Goal: Transaction & Acquisition: Purchase product/service

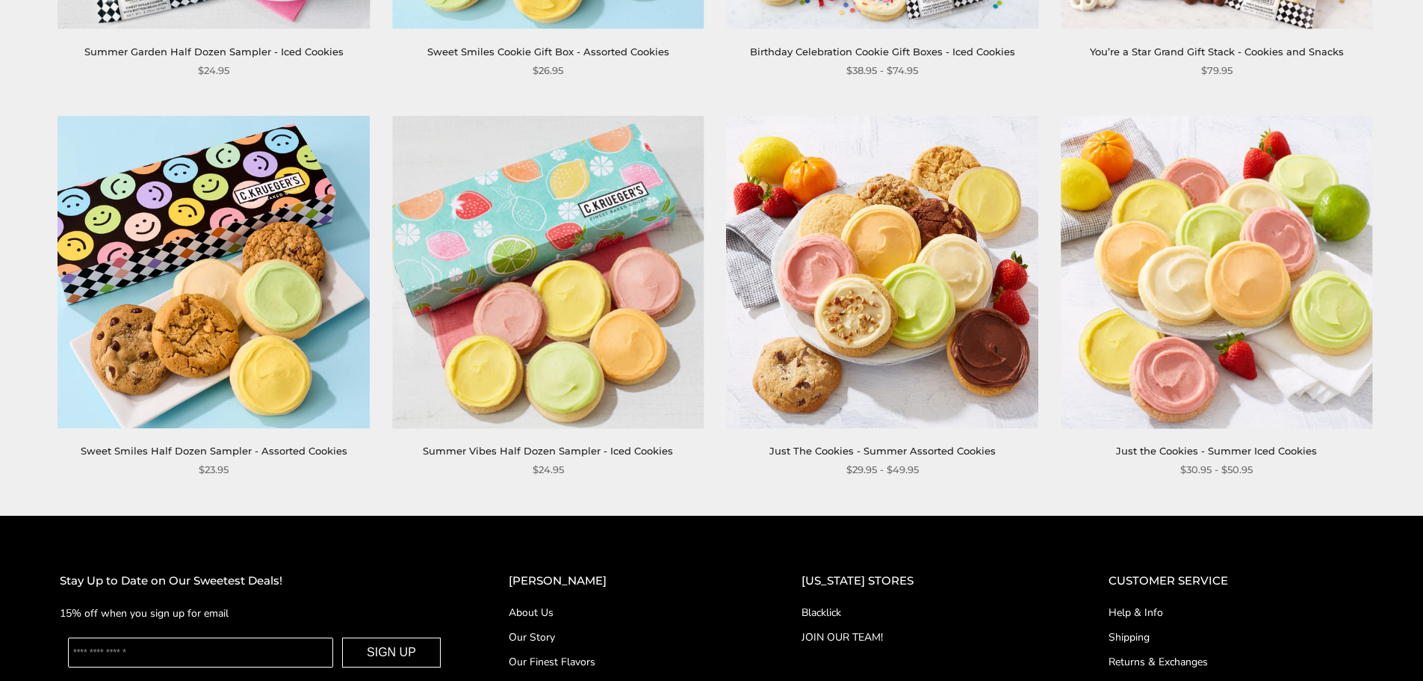
scroll to position [2241, 0]
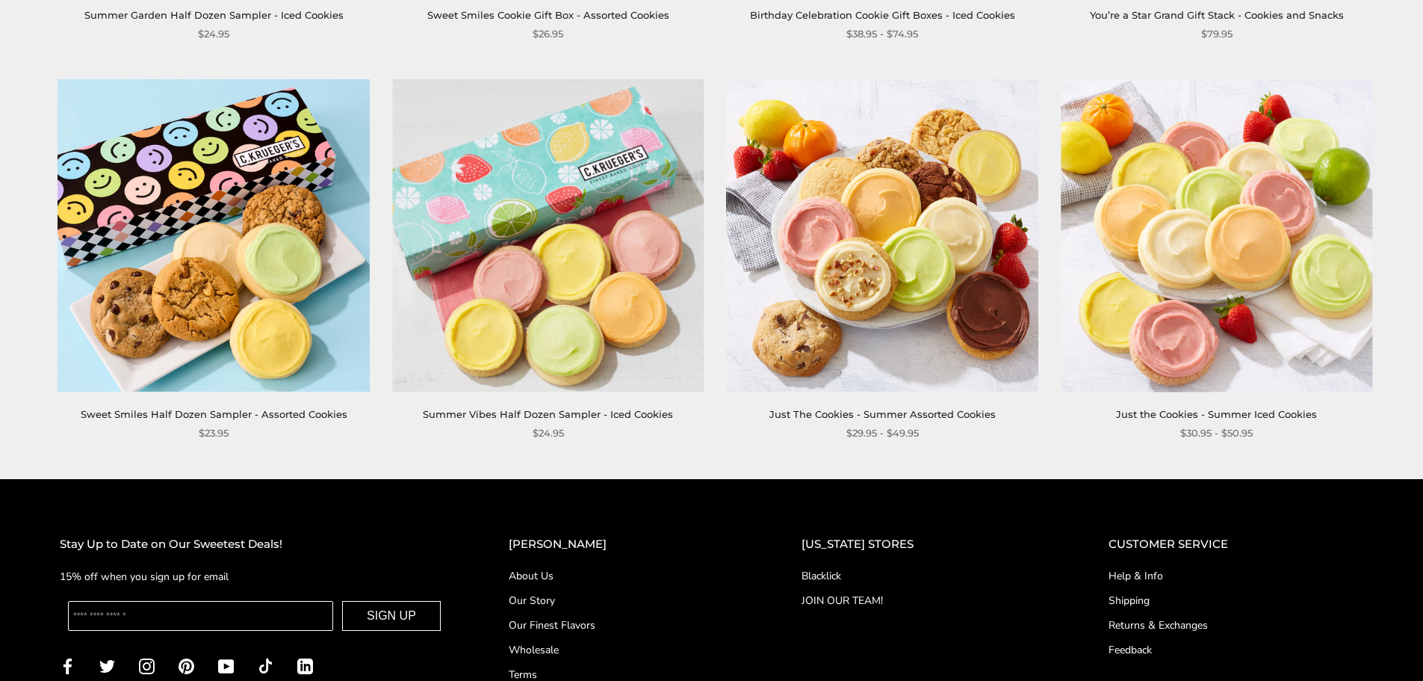
click at [574, 333] on img at bounding box center [548, 235] width 312 height 312
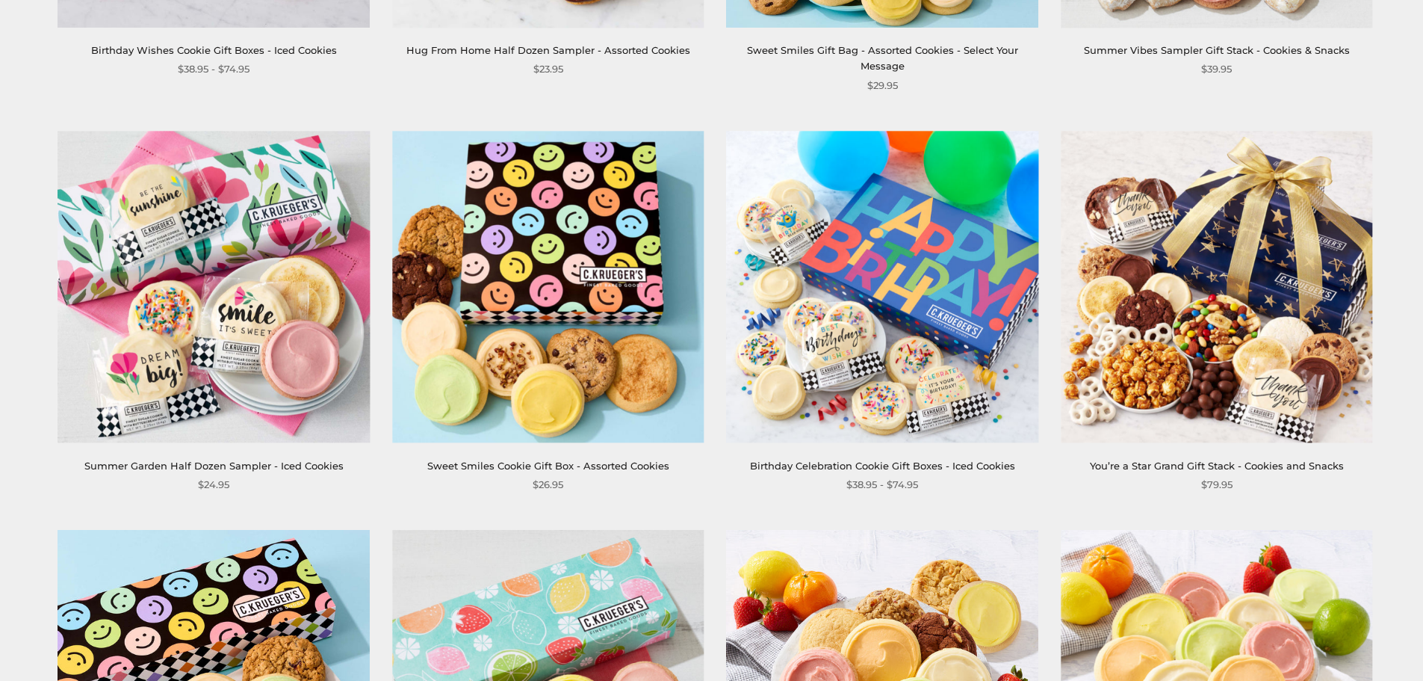
scroll to position [1793, 0]
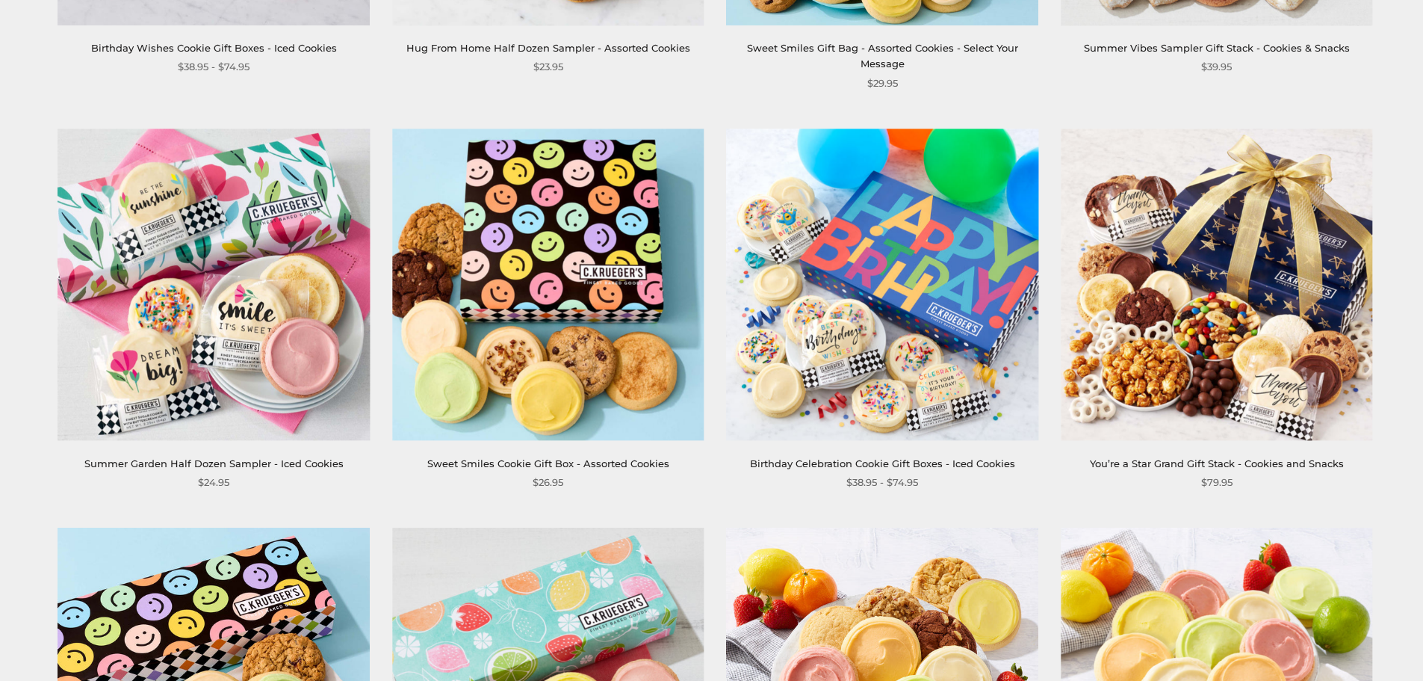
click at [845, 240] on img at bounding box center [883, 284] width 312 height 312
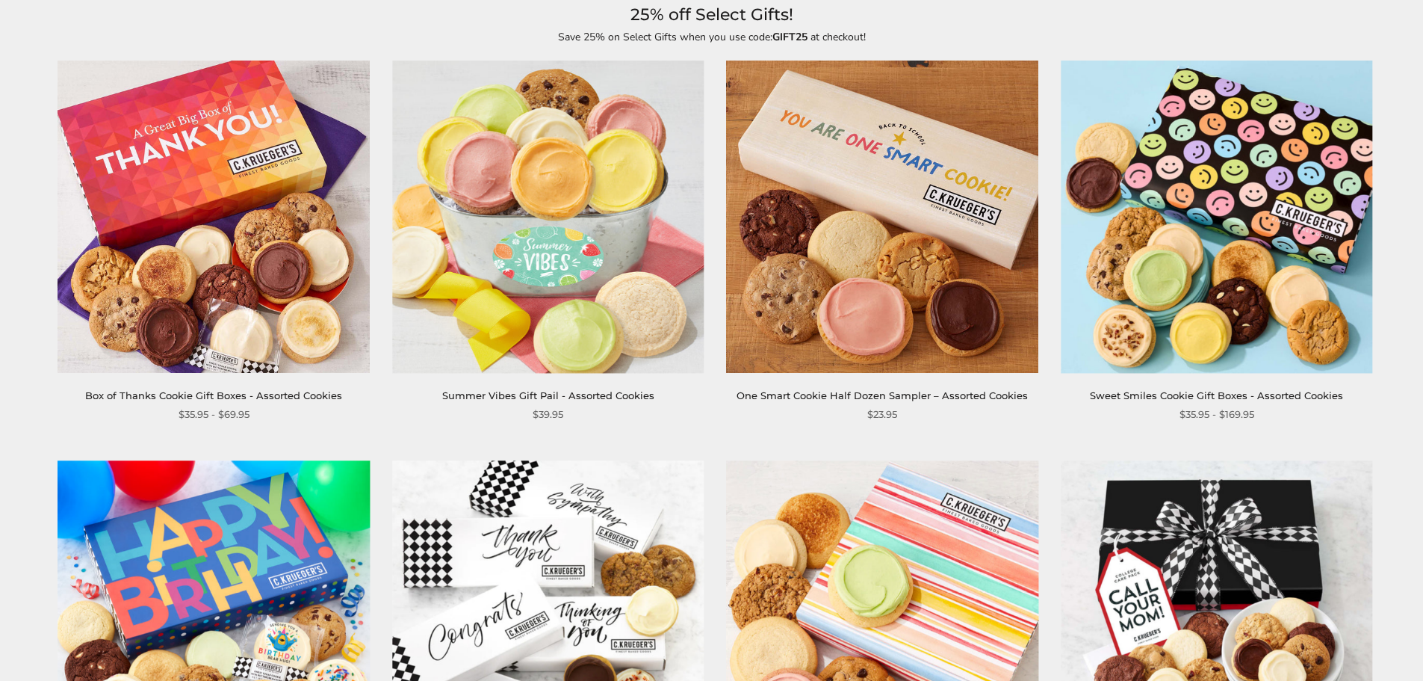
scroll to position [5, 0]
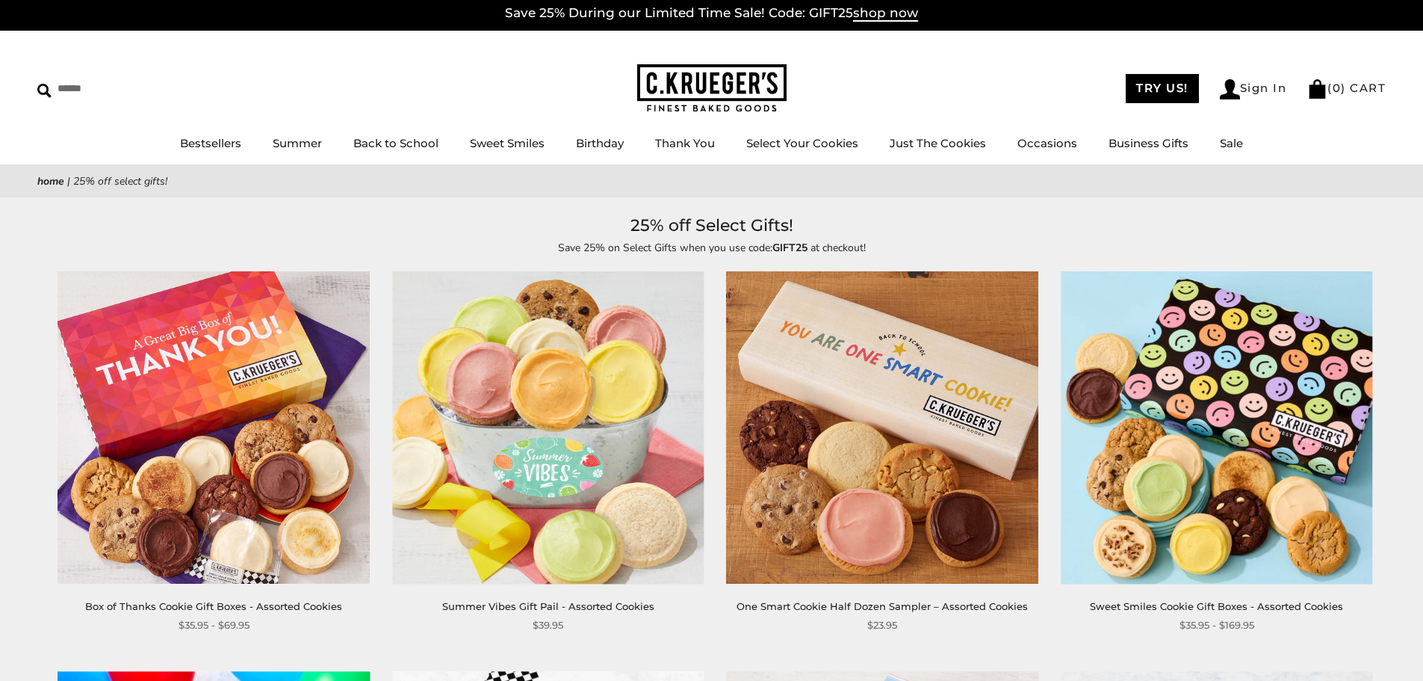
click at [563, 382] on img at bounding box center [548, 428] width 312 height 312
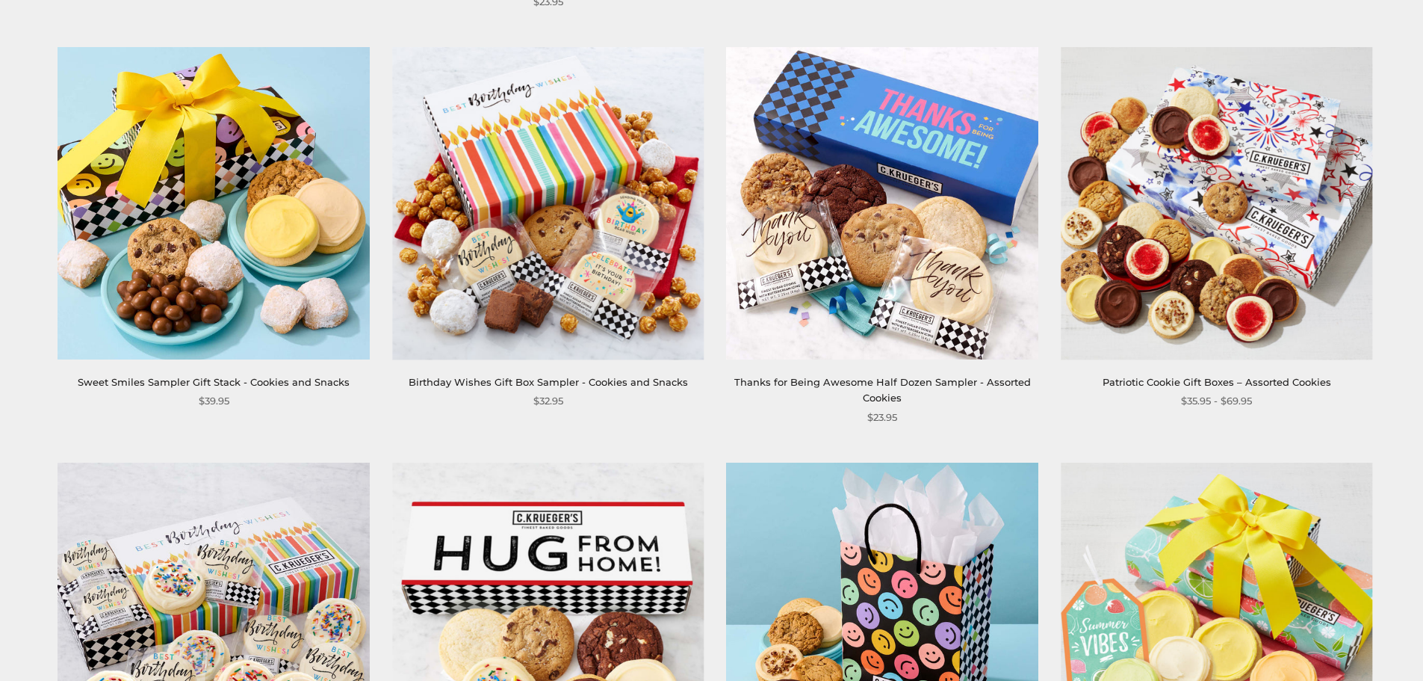
scroll to position [1051, 0]
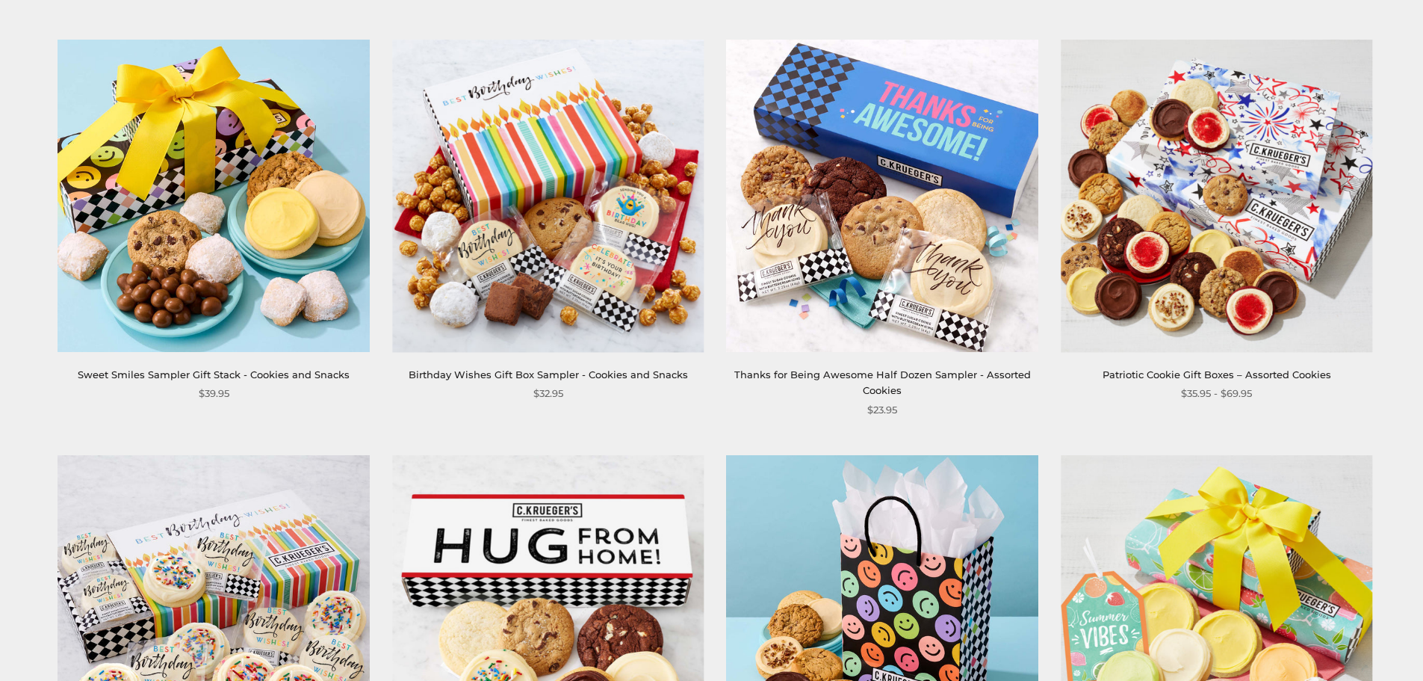
click at [1147, 236] on img at bounding box center [1217, 196] width 312 height 312
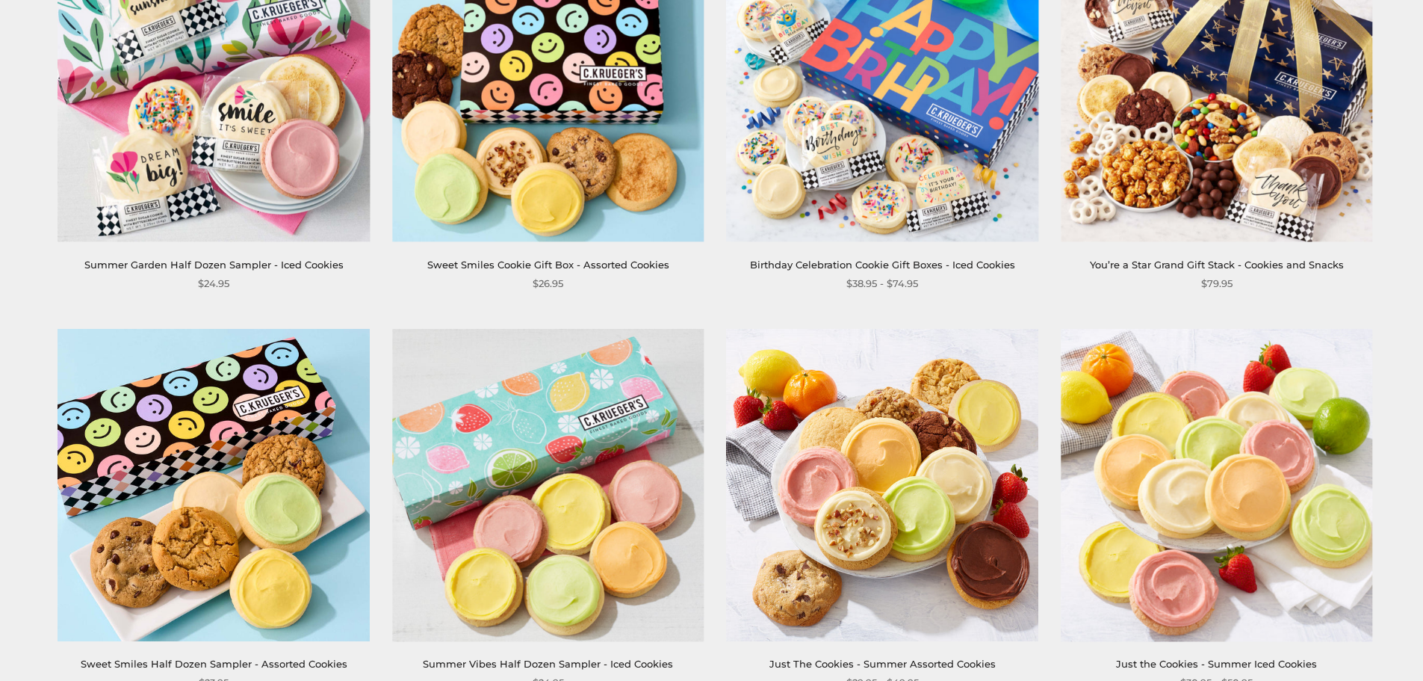
scroll to position [2022, 0]
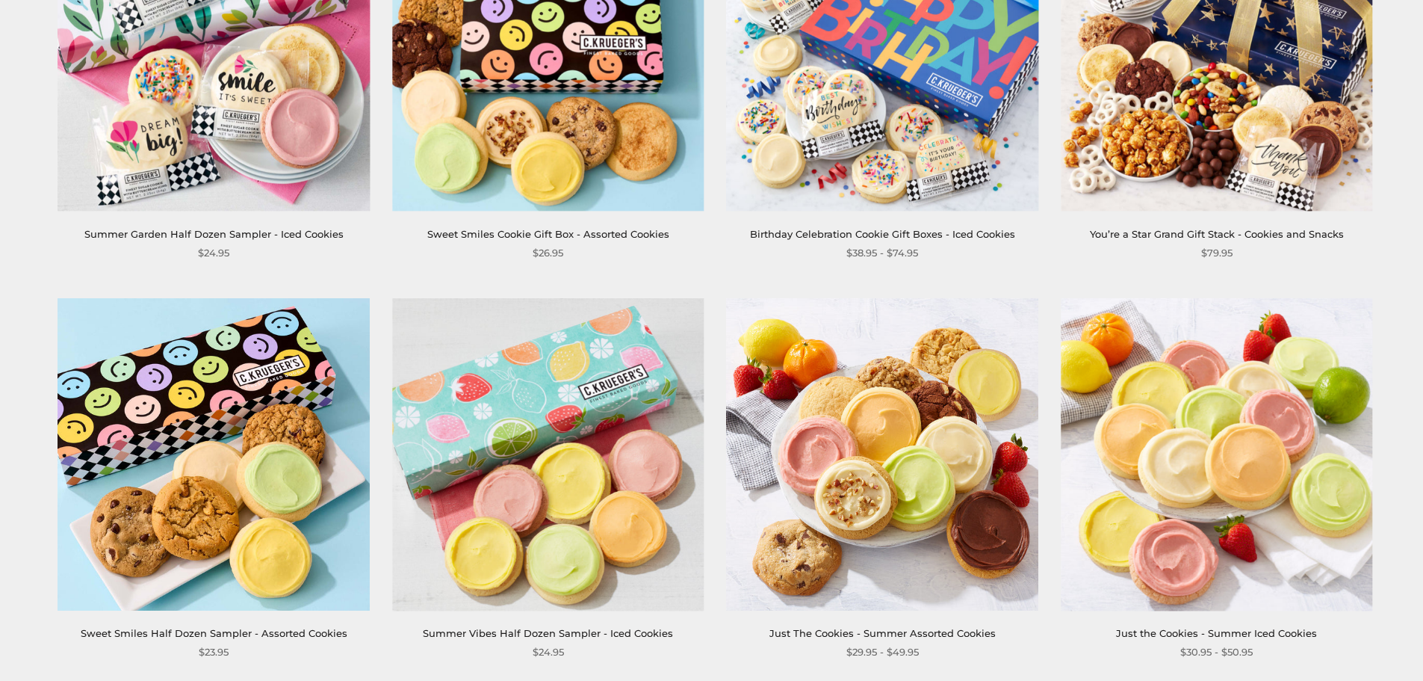
click at [525, 114] on img at bounding box center [548, 55] width 312 height 312
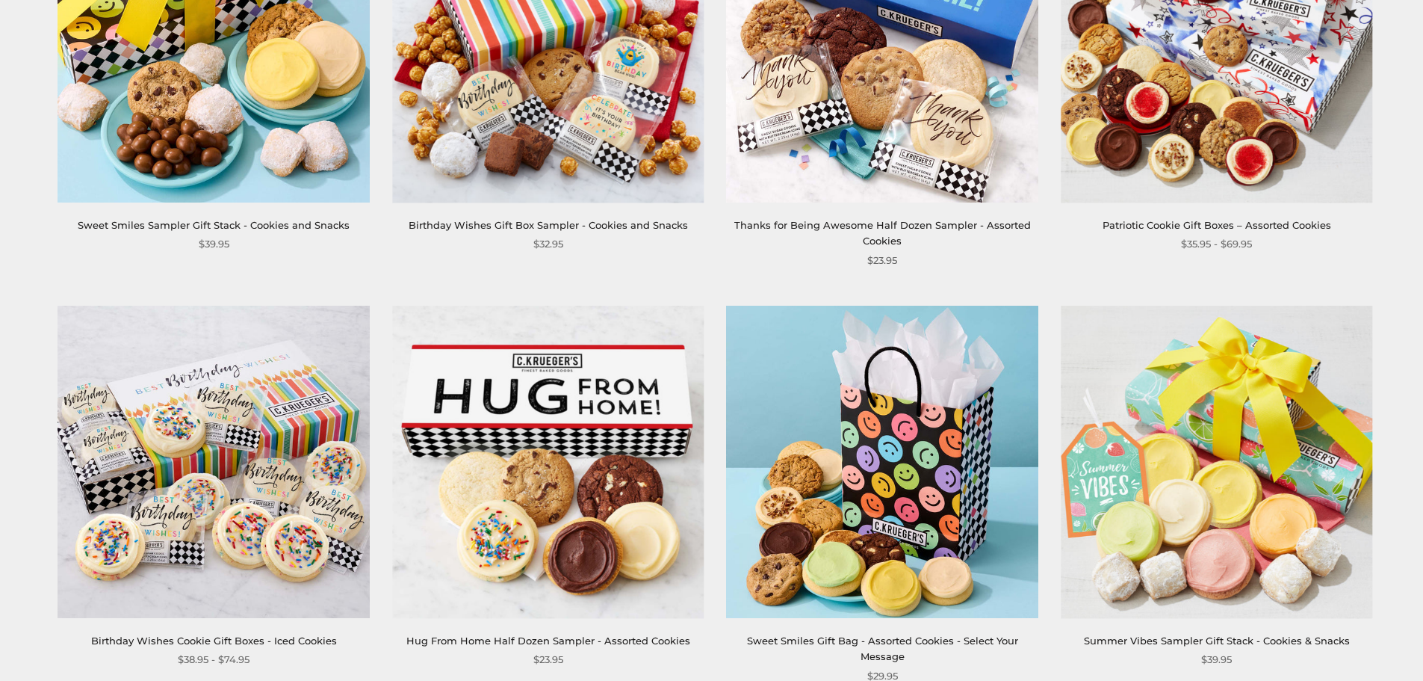
scroll to position [827, 0]
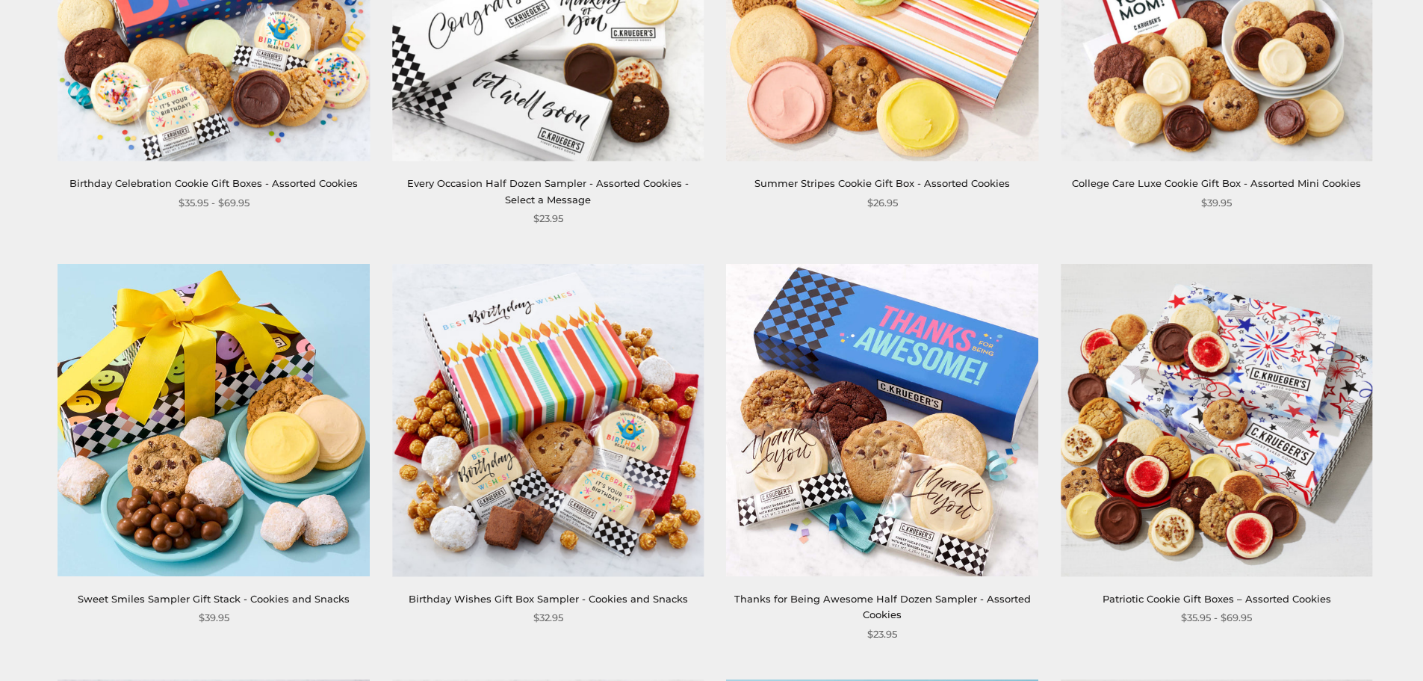
click at [926, 409] on img at bounding box center [883, 420] width 312 height 312
